Goal: Complete application form

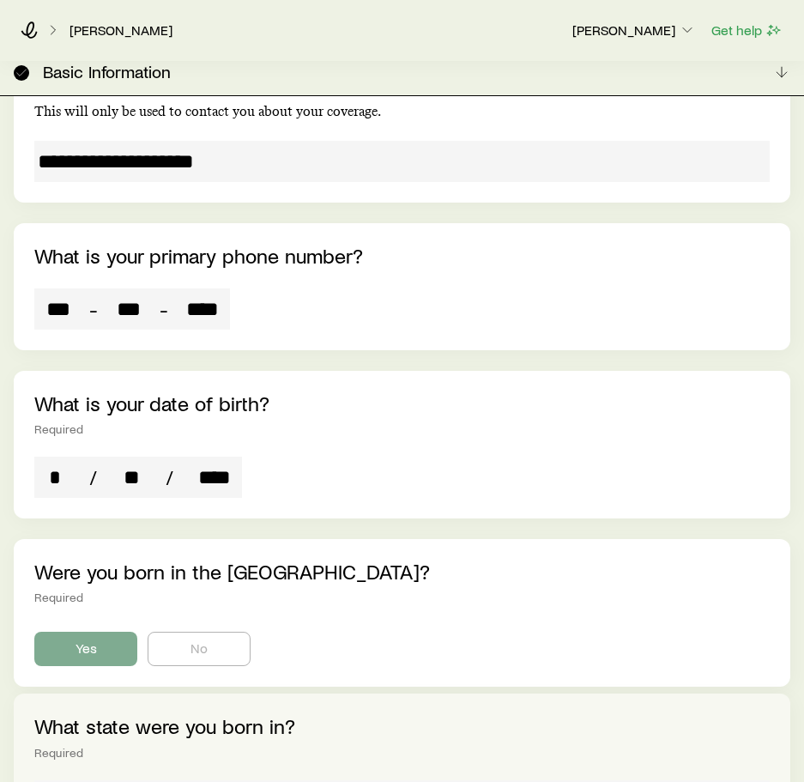
scroll to position [1408, 0]
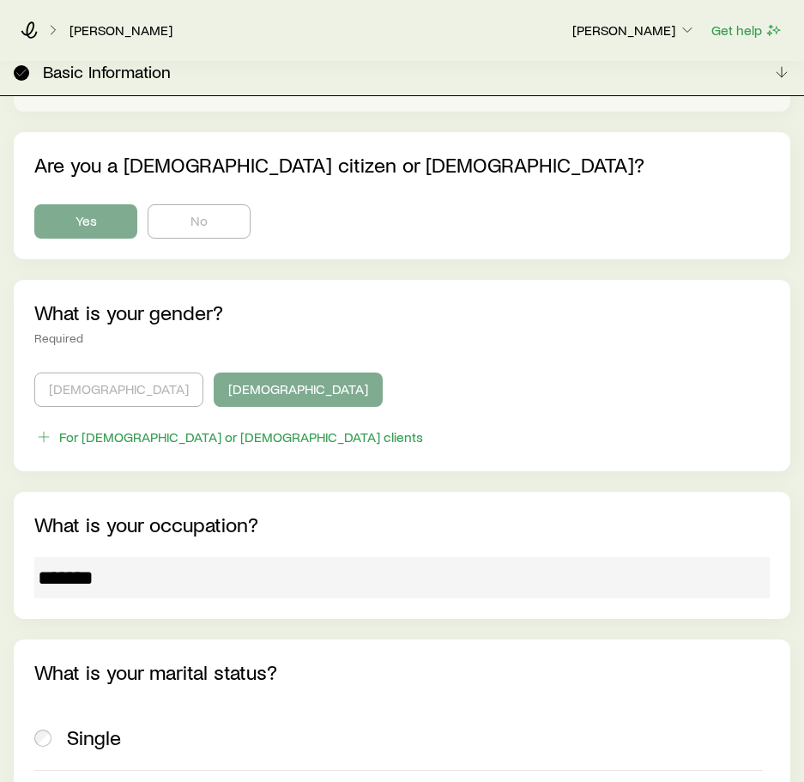
click at [363, 492] on div "What is your occupation? *******" at bounding box center [402, 555] width 777 height 127
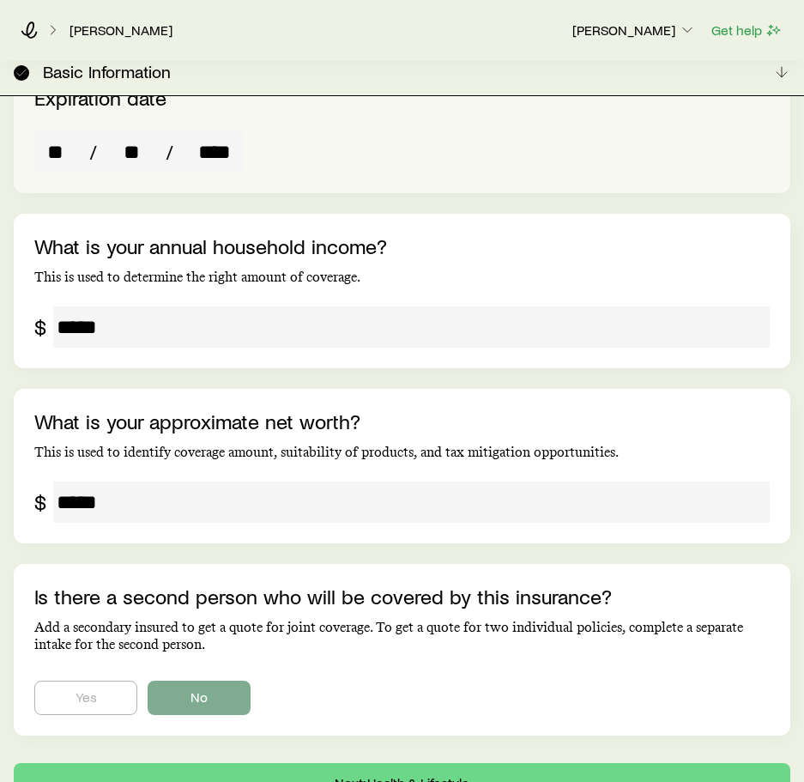
scroll to position [3425, 0]
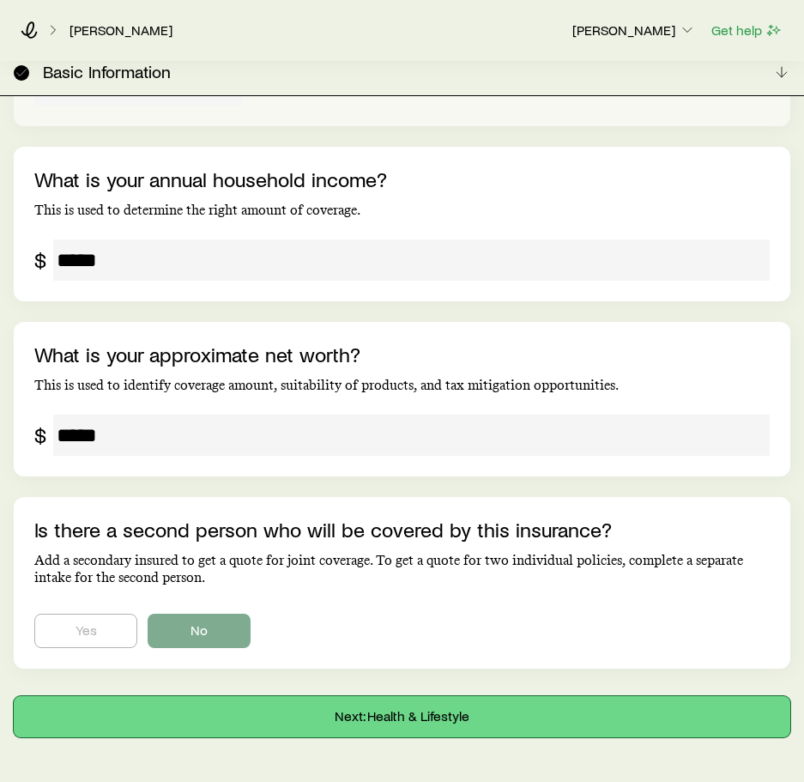
click at [70, 696] on button "Next: Health & Lifestyle" at bounding box center [402, 716] width 777 height 41
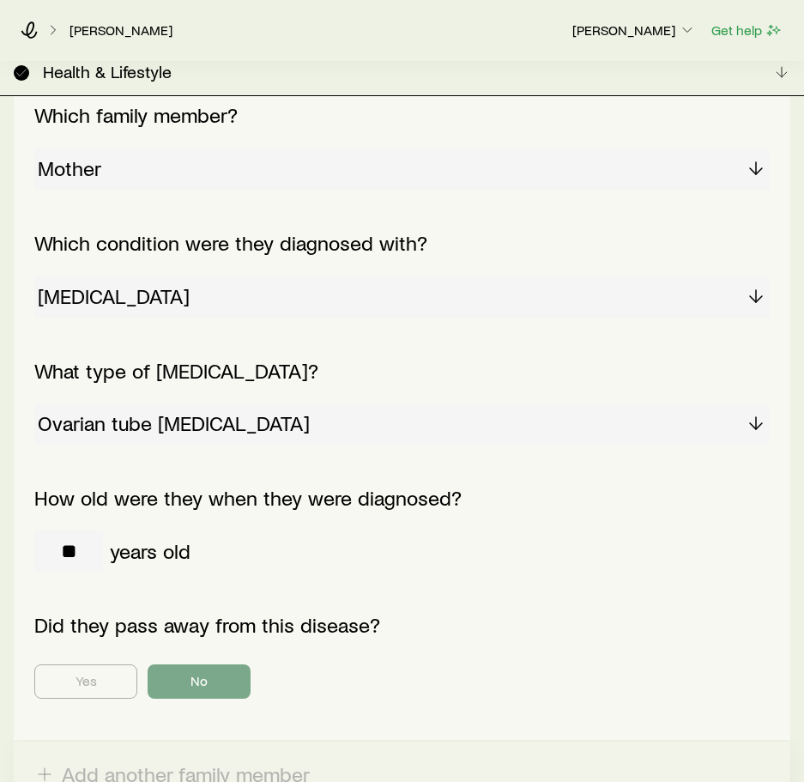
scroll to position [0, 0]
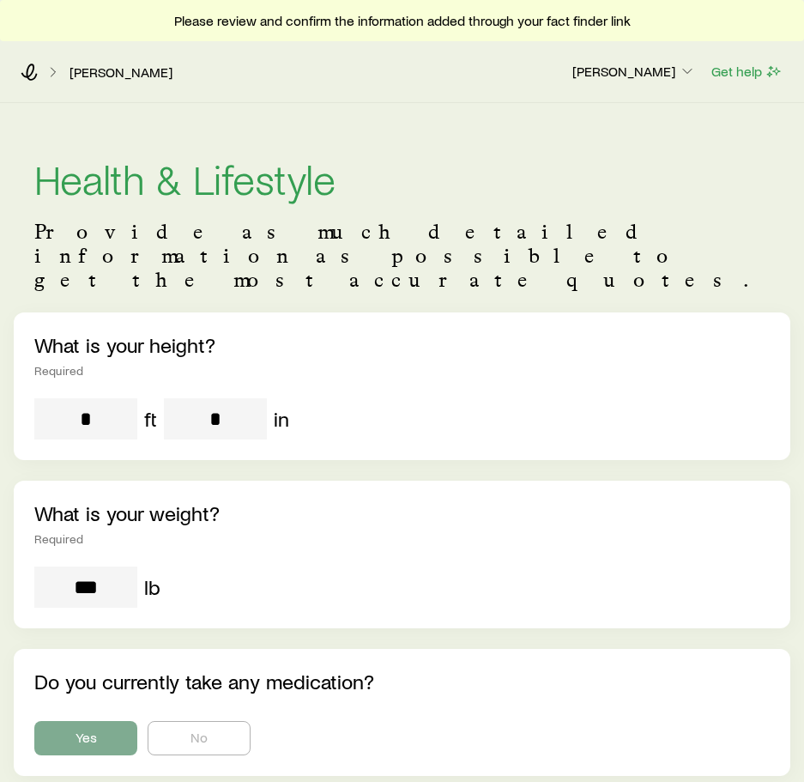
click at [289, 567] on div "*** lb" at bounding box center [402, 587] width 736 height 41
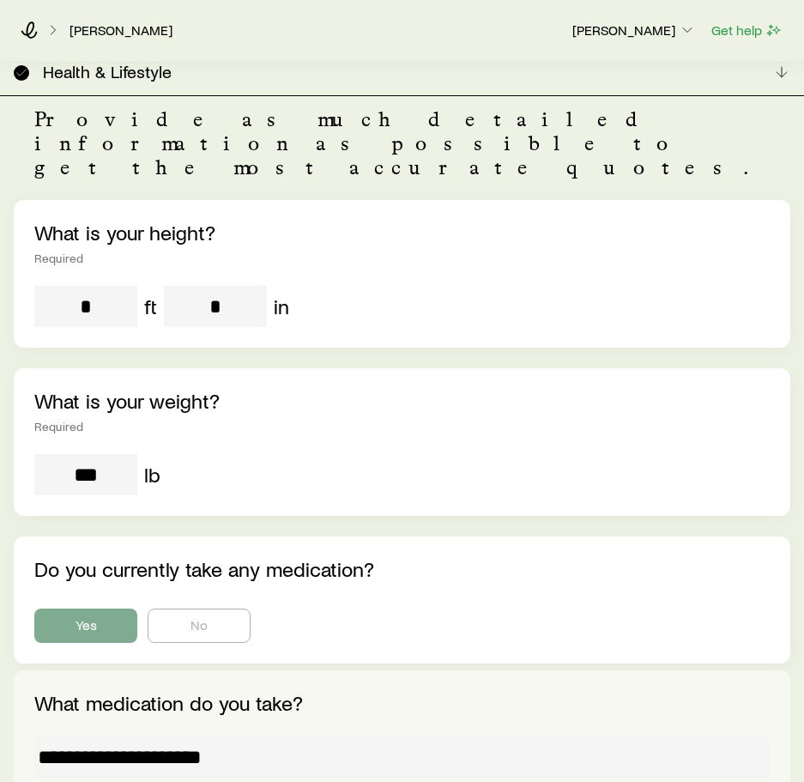
scroll to position [82, 0]
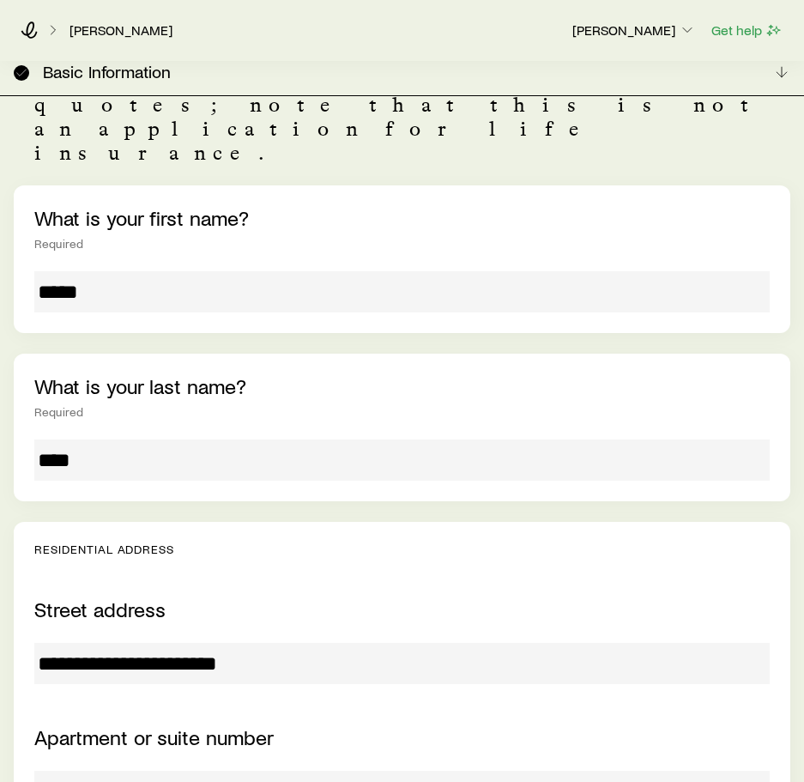
scroll to position [176, 0]
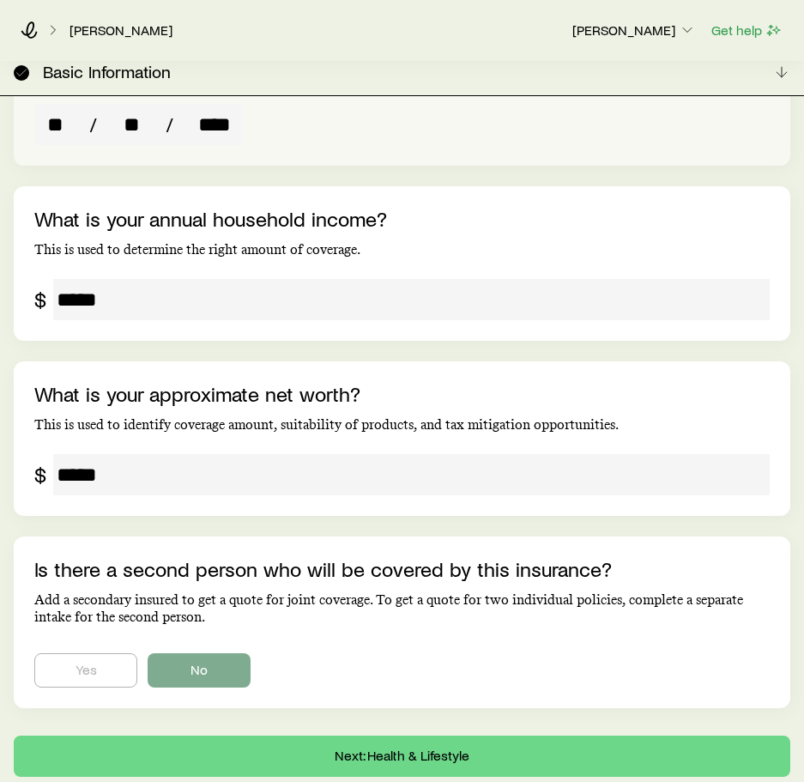
scroll to position [3425, 0]
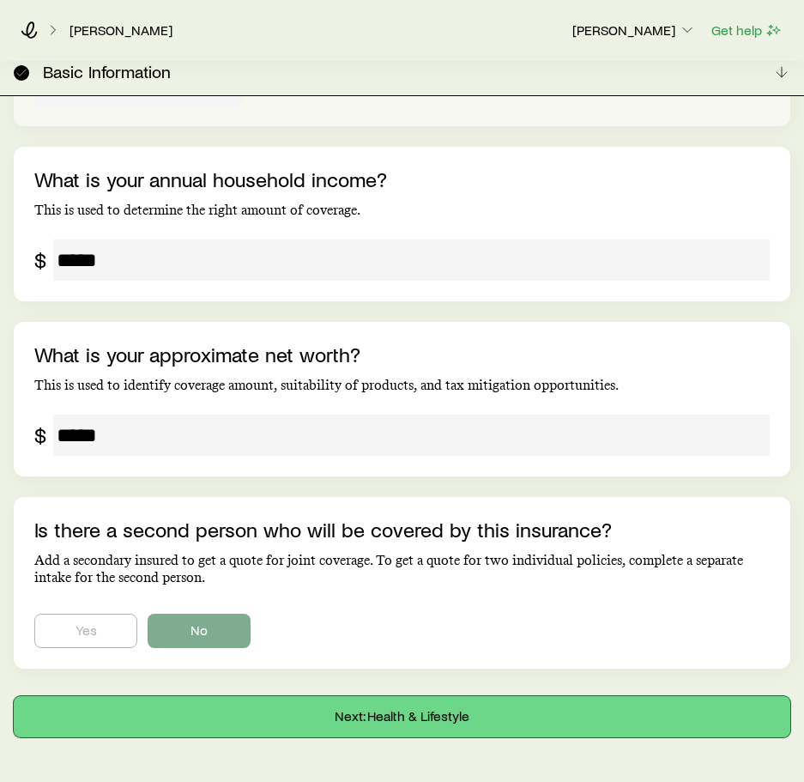
click at [466, 696] on button "Next: Health & Lifestyle" at bounding box center [402, 716] width 777 height 41
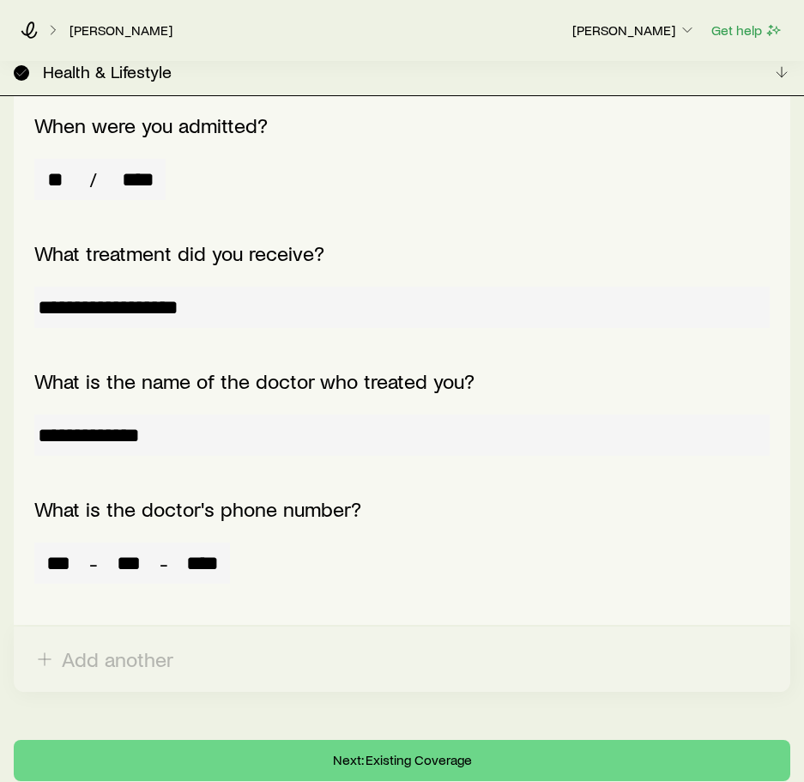
scroll to position [9181, 0]
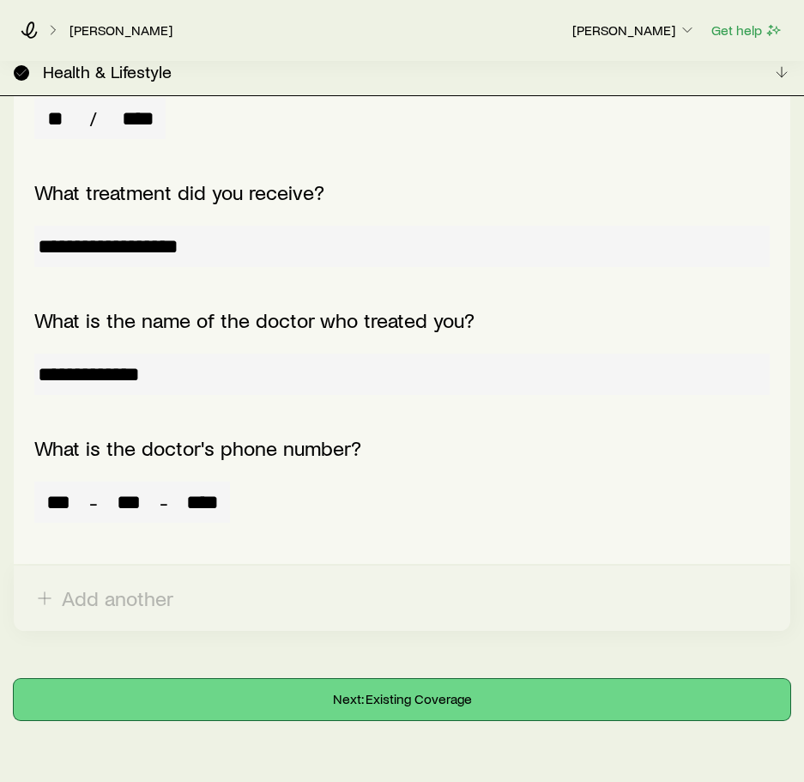
click at [396, 679] on button "Next: Existing Coverage" at bounding box center [402, 699] width 777 height 41
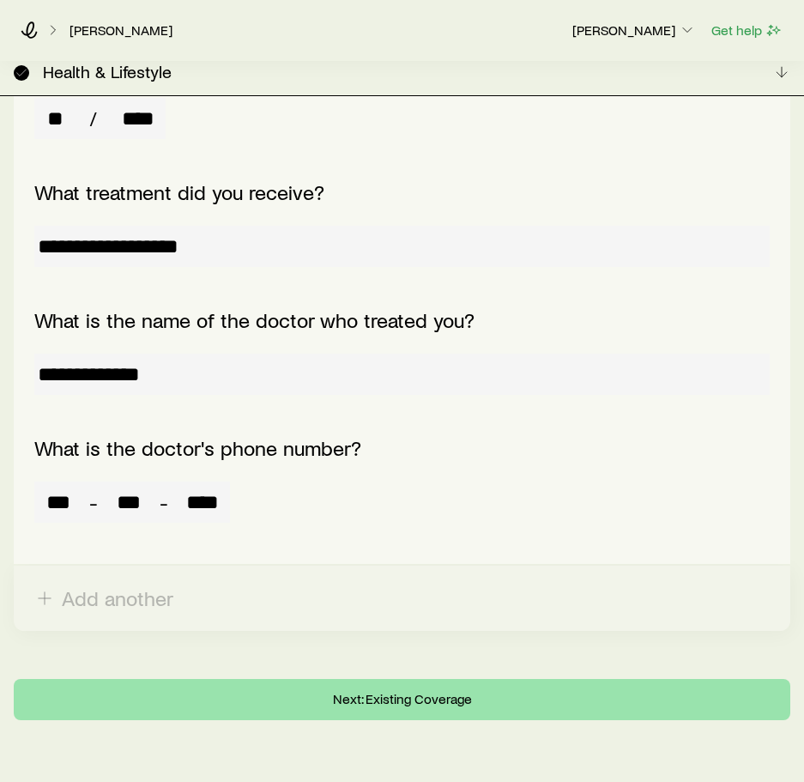
scroll to position [0, 0]
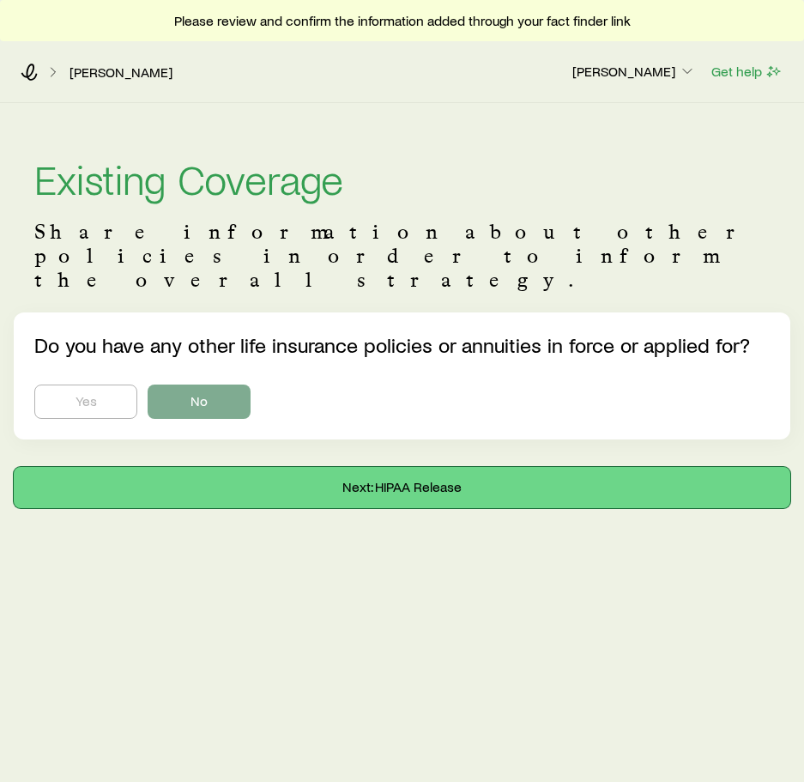
click at [388, 467] on button "Next: HIPAA Release" at bounding box center [402, 487] width 777 height 41
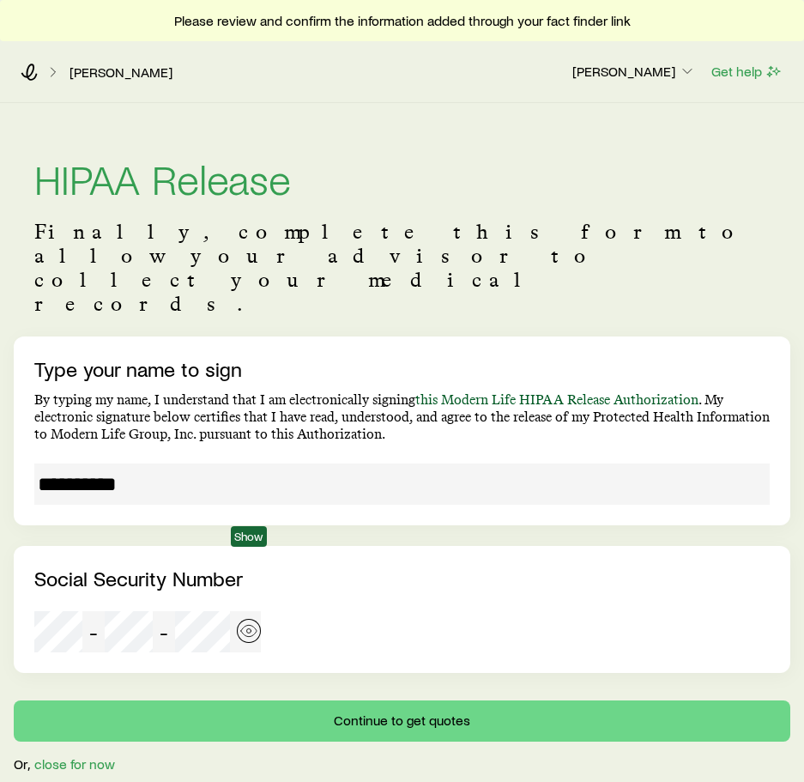
click at [248, 622] on icon "button" at bounding box center [248, 630] width 17 height 17
